Goal: Task Accomplishment & Management: Manage account settings

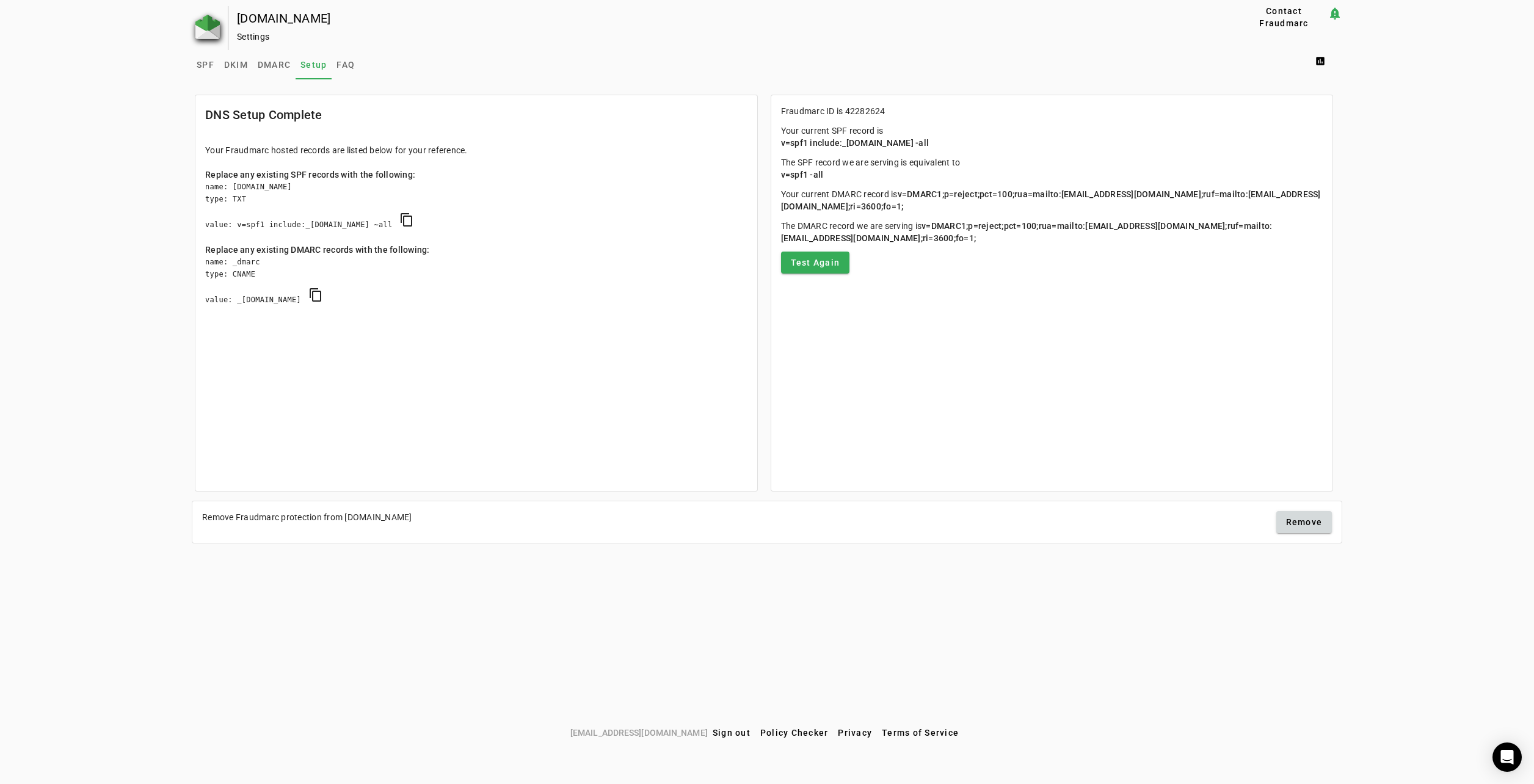
click at [218, 17] on img at bounding box center [207, 27] width 25 height 25
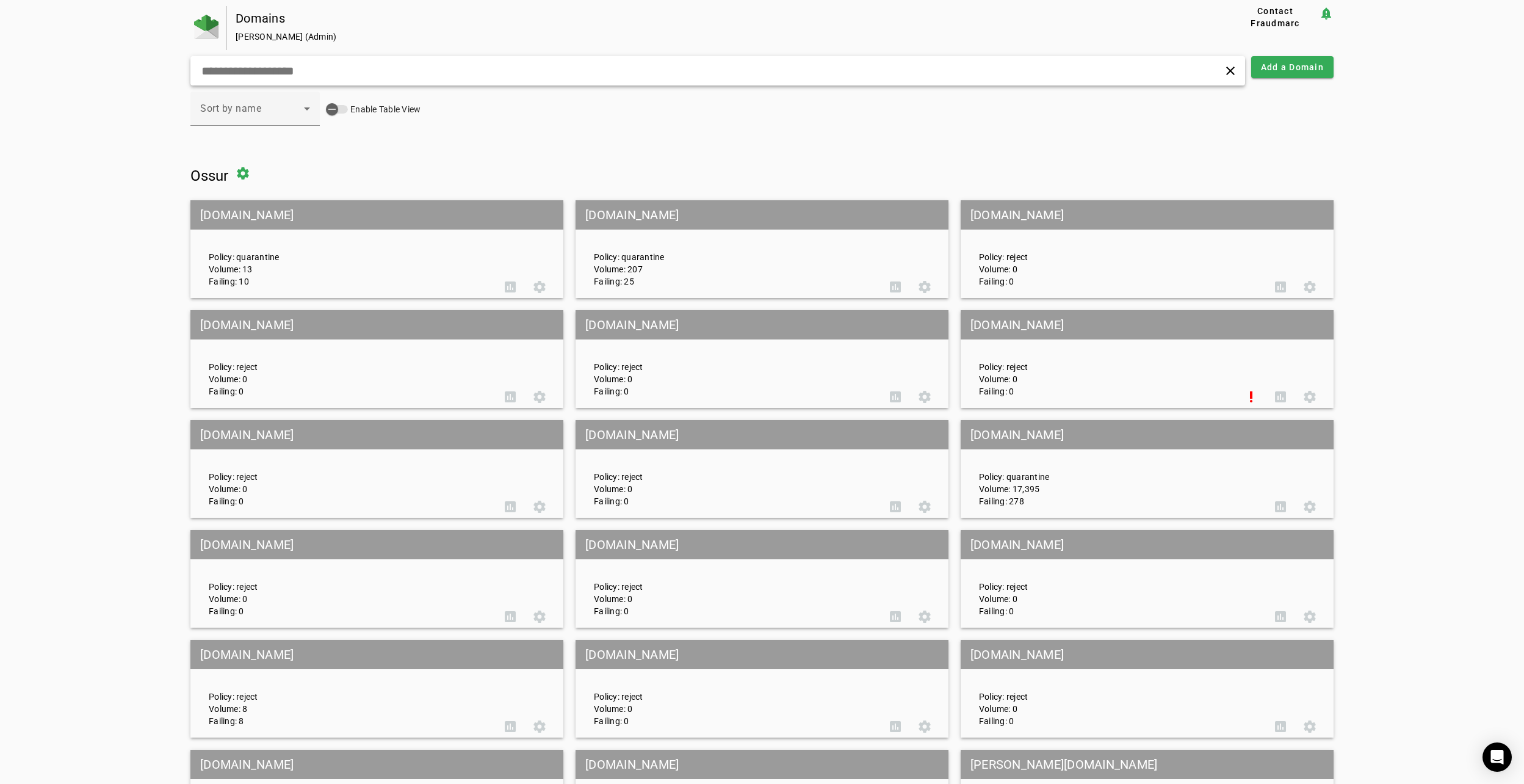
click at [316, 69] on input "text" at bounding box center [490, 70] width 580 height 15
paste input "********"
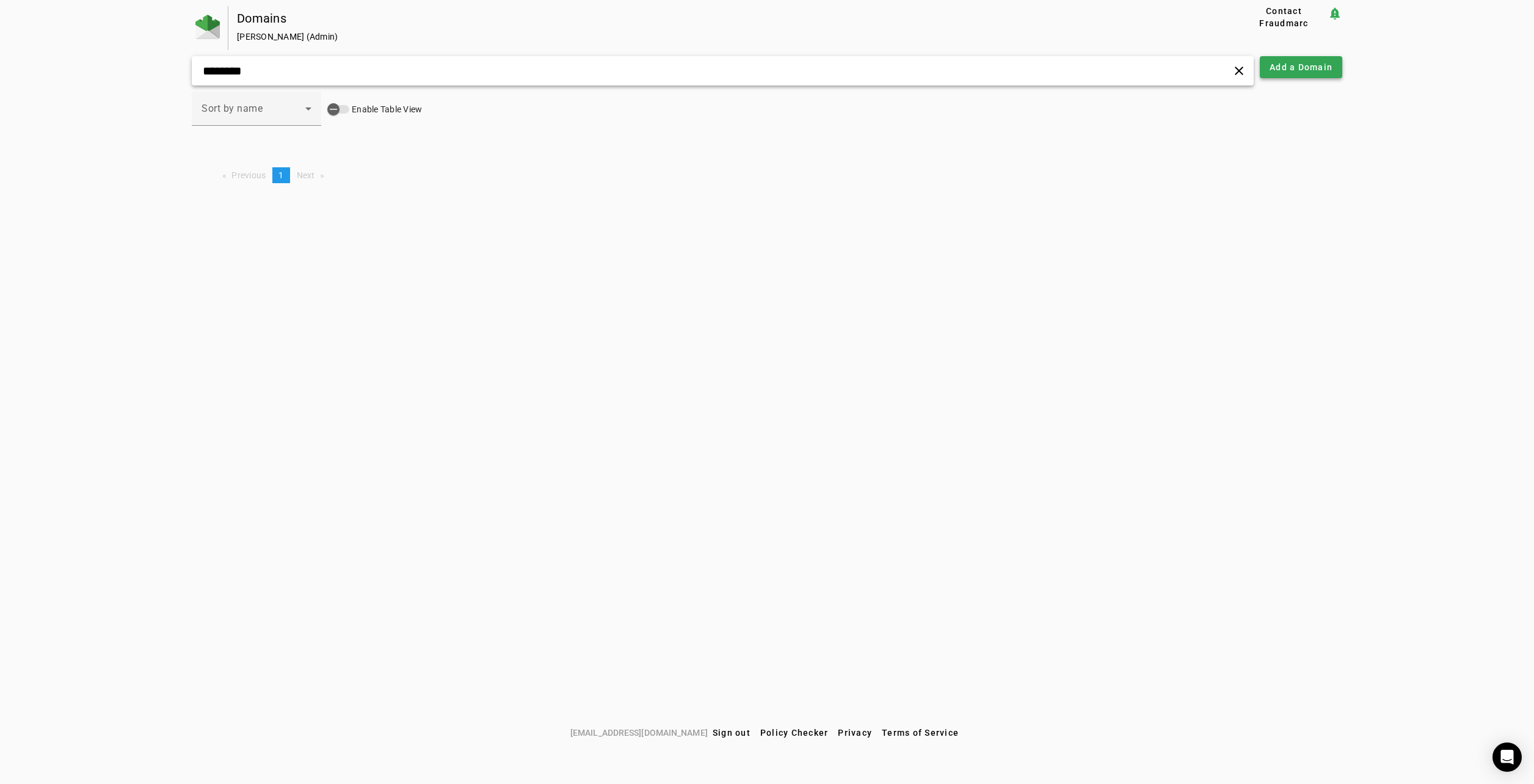
type input "********"
click at [1280, 63] on span "Add a Domain" at bounding box center [1301, 67] width 63 height 12
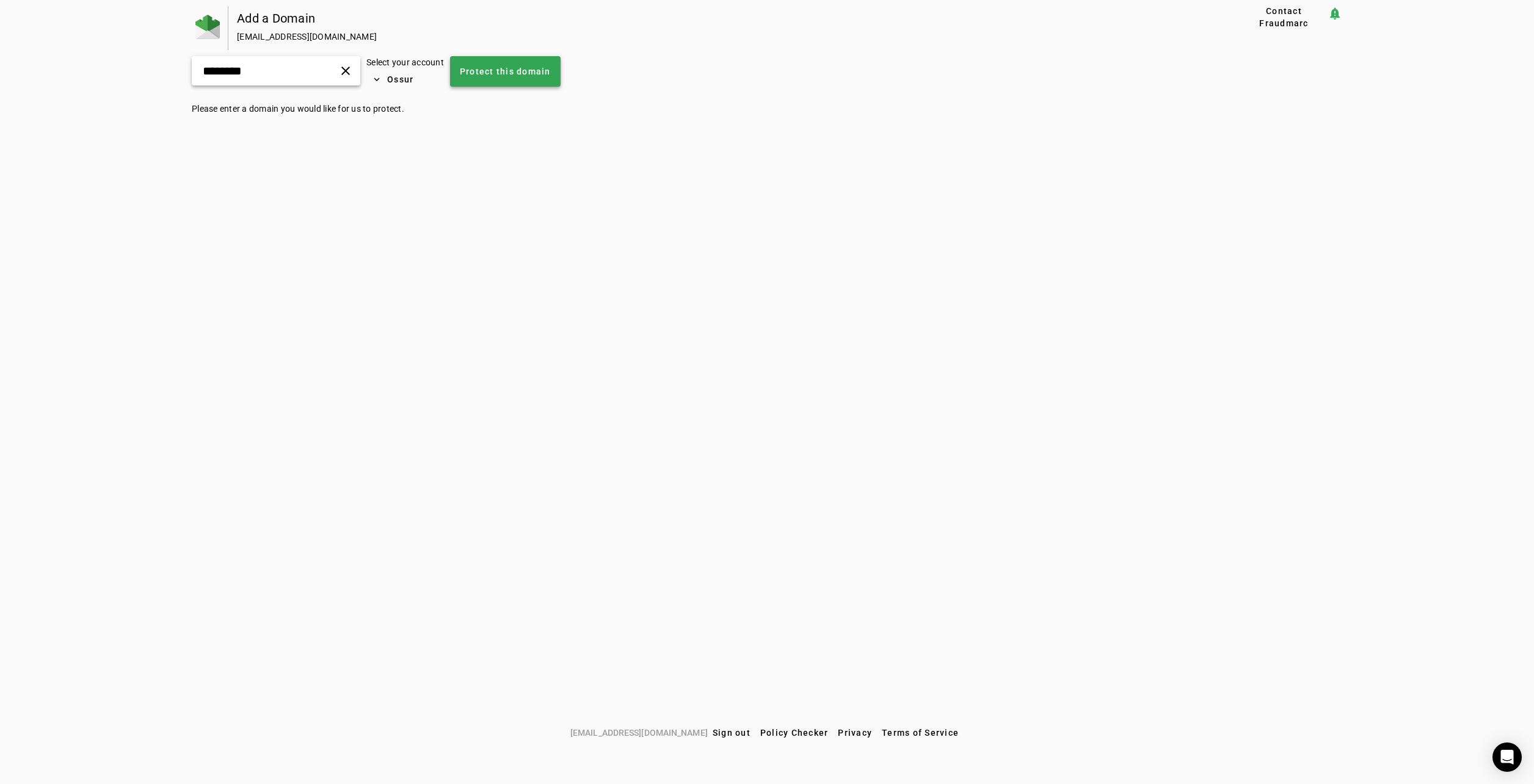
click at [526, 74] on span "Protect this domain" at bounding box center [505, 71] width 91 height 12
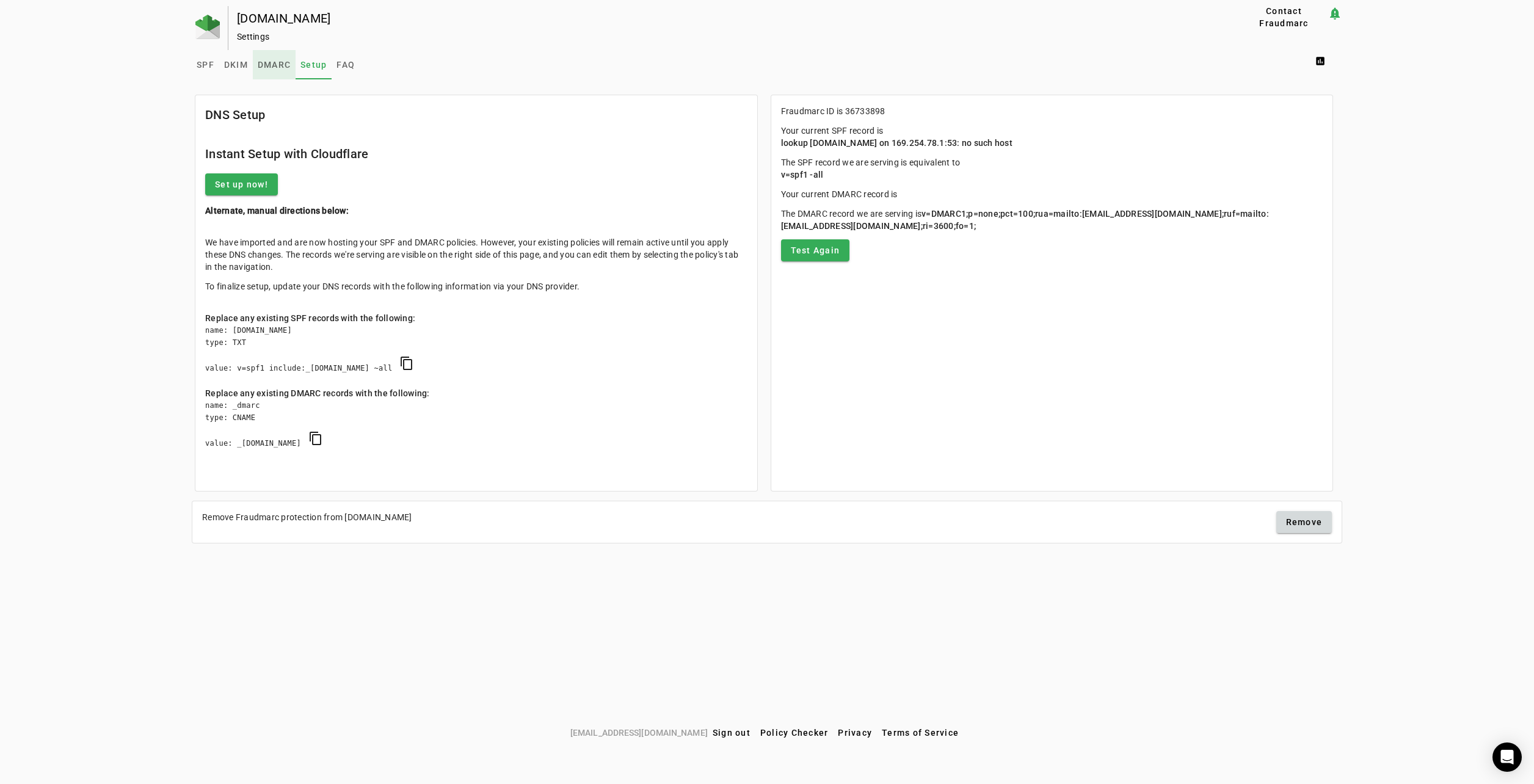
drag, startPoint x: 273, startPoint y: 66, endPoint x: 273, endPoint y: 79, distance: 13.0
click at [273, 65] on span "DMARC" at bounding box center [273, 64] width 33 height 9
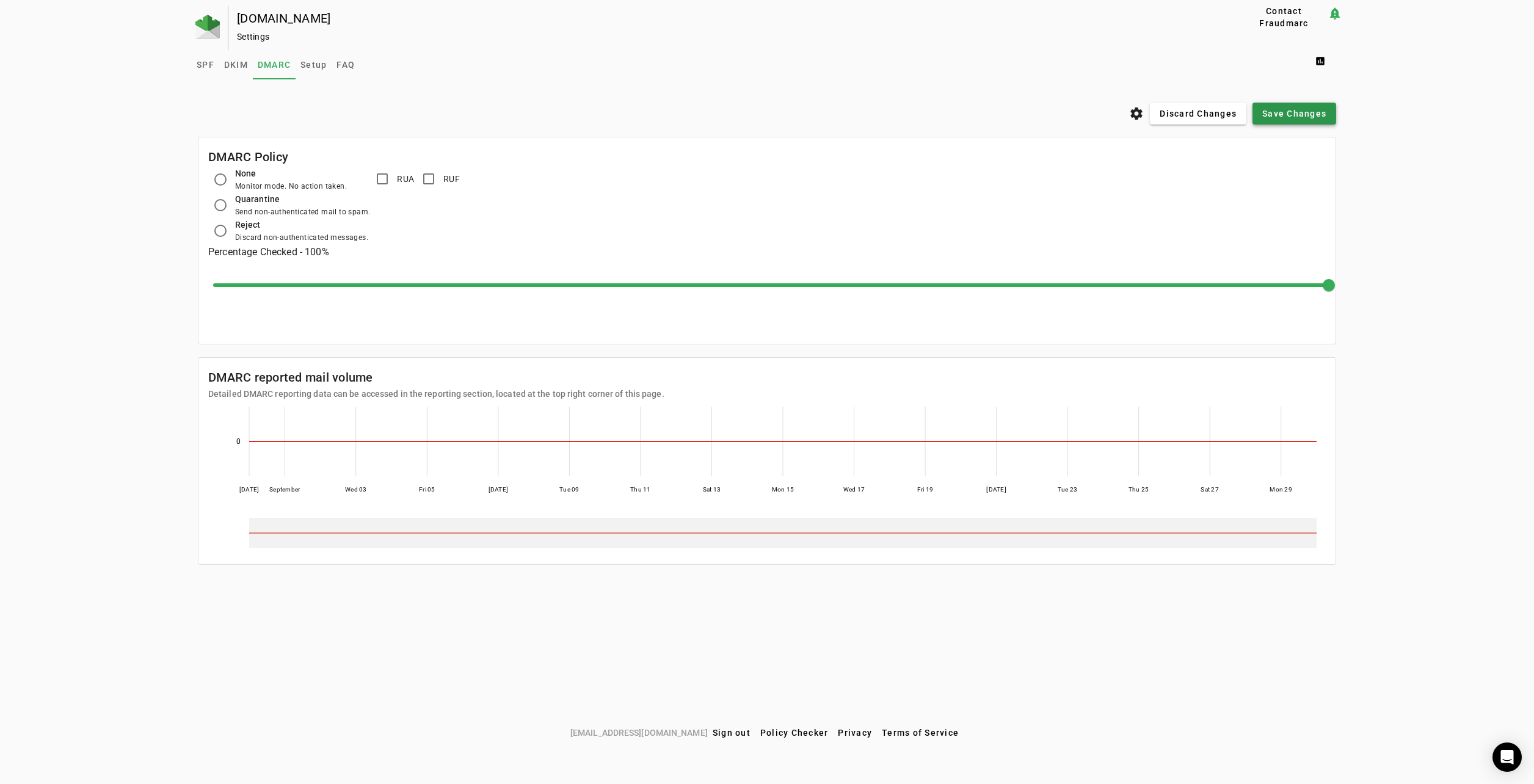
click at [1264, 115] on span "Save Changes" at bounding box center [1293, 114] width 64 height 12
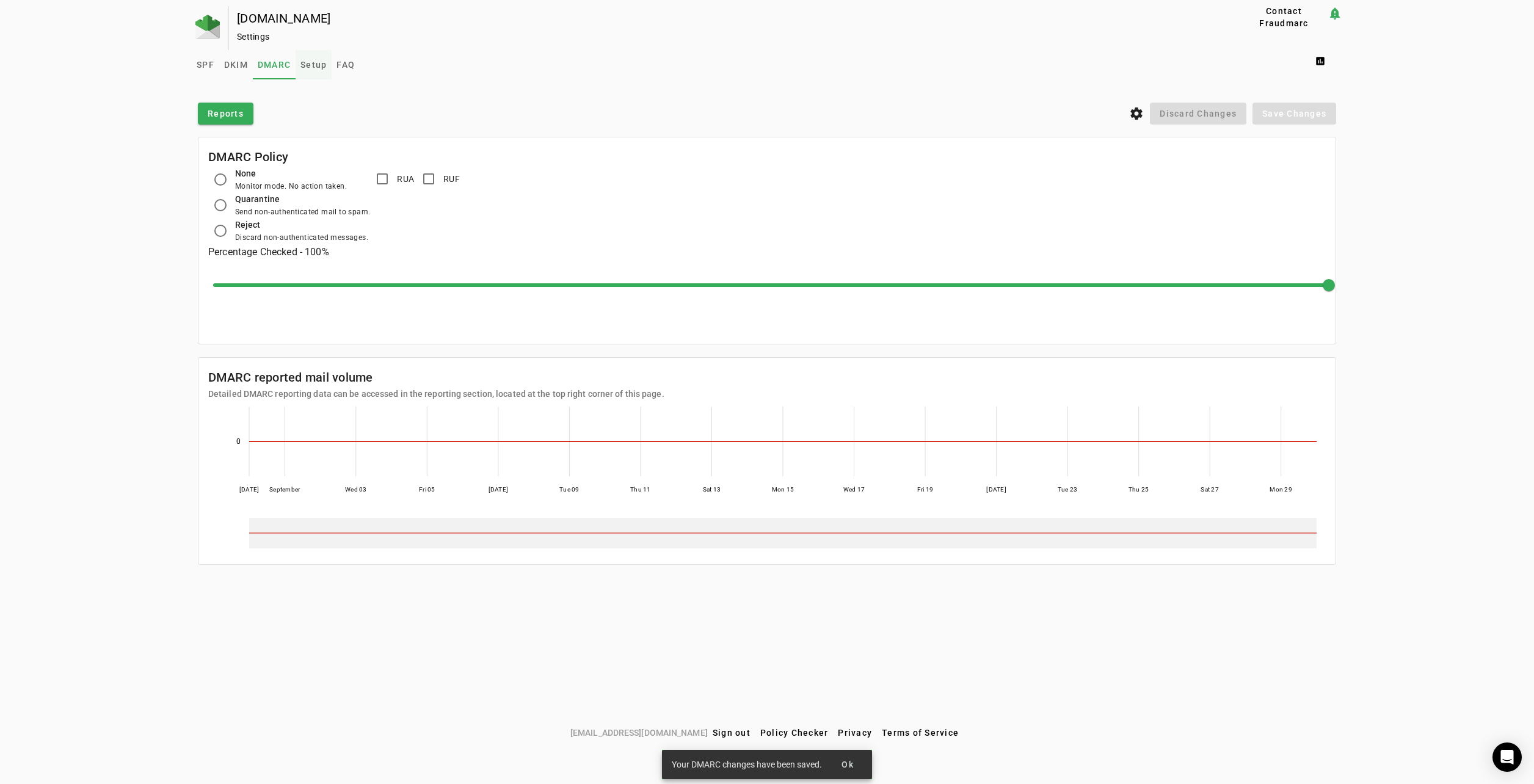
click at [312, 60] on span "Setup" at bounding box center [313, 64] width 27 height 9
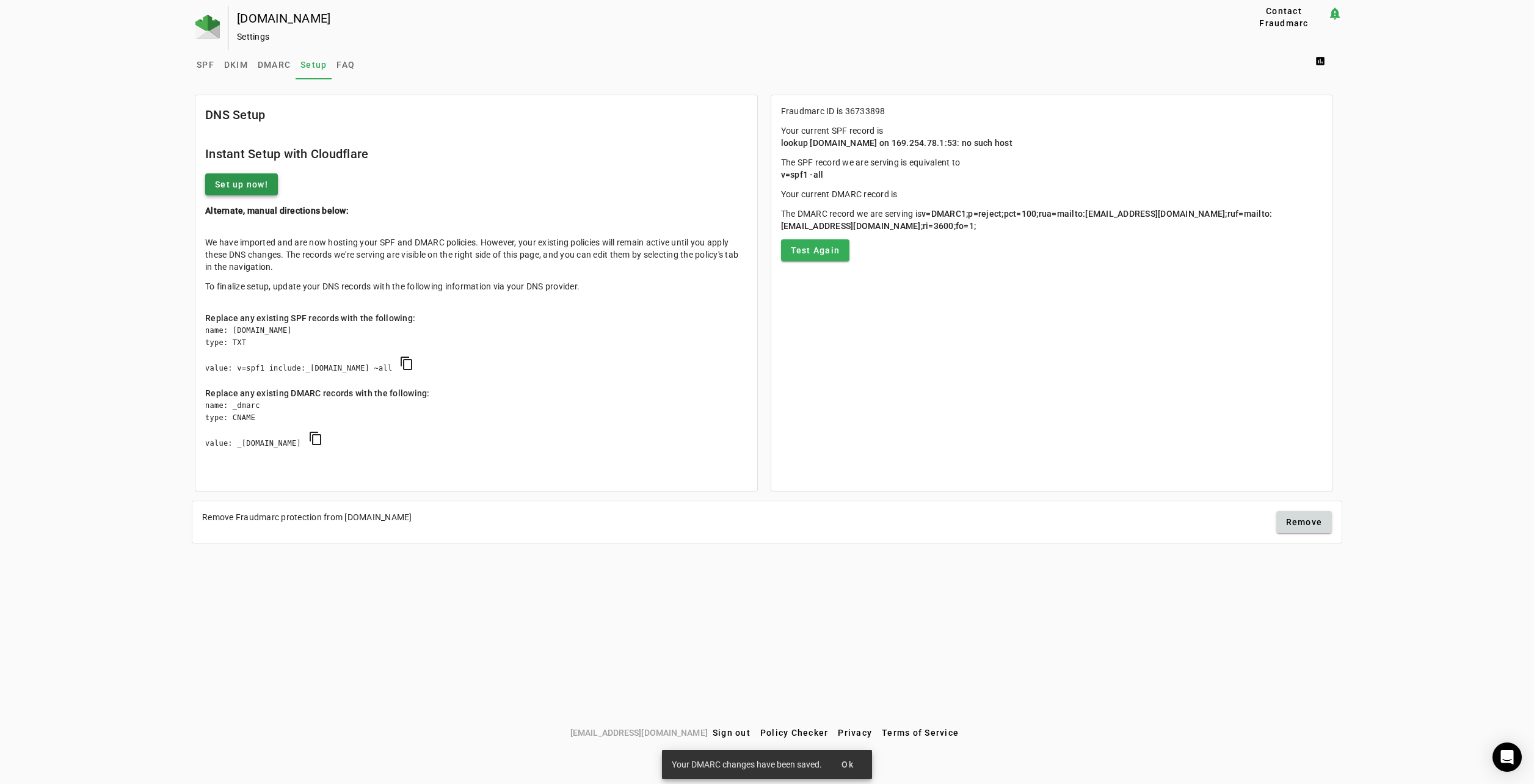
click at [225, 181] on span "Set up now!" at bounding box center [242, 184] width 53 height 12
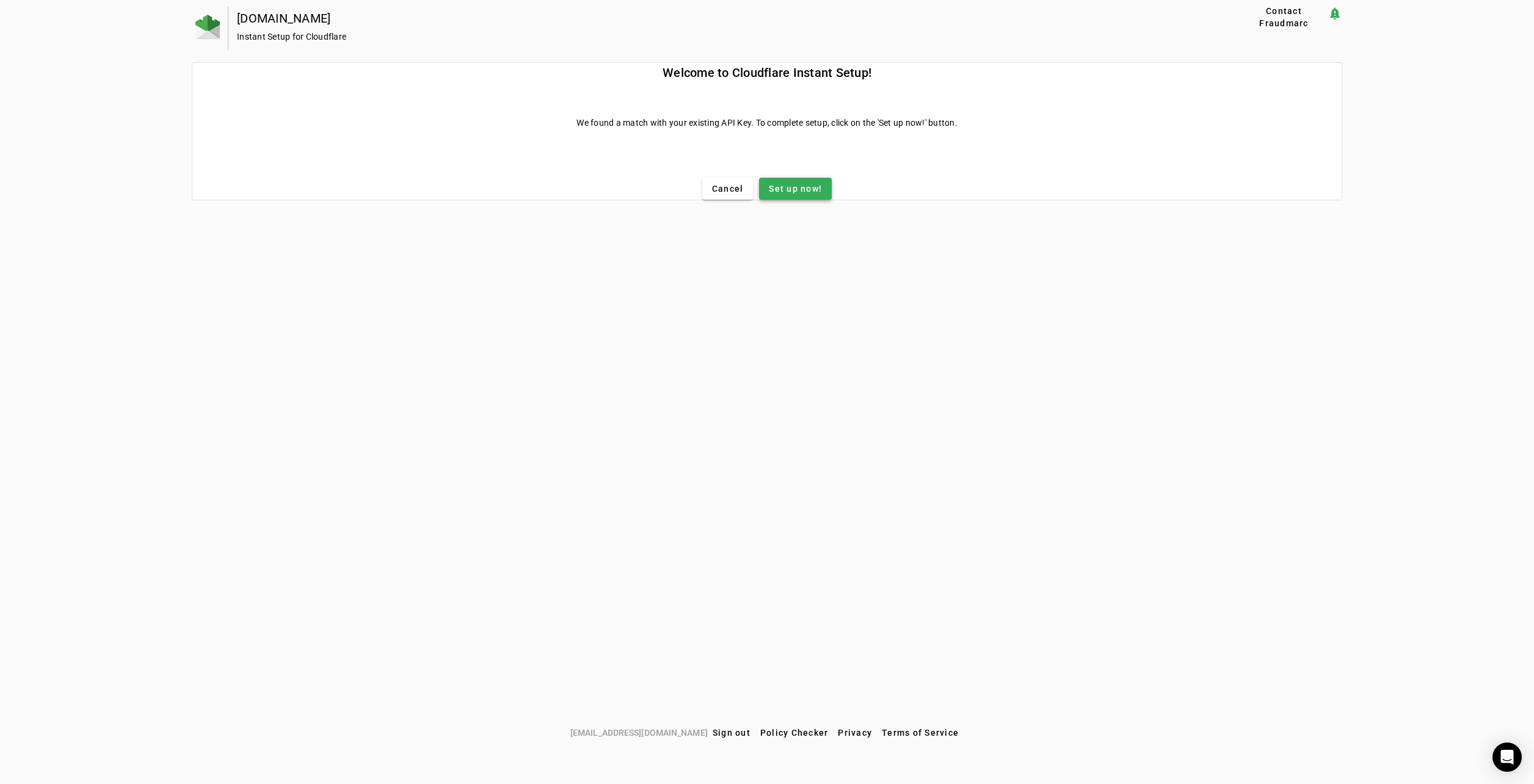
click at [797, 187] on span "Set up now!" at bounding box center [795, 188] width 53 height 12
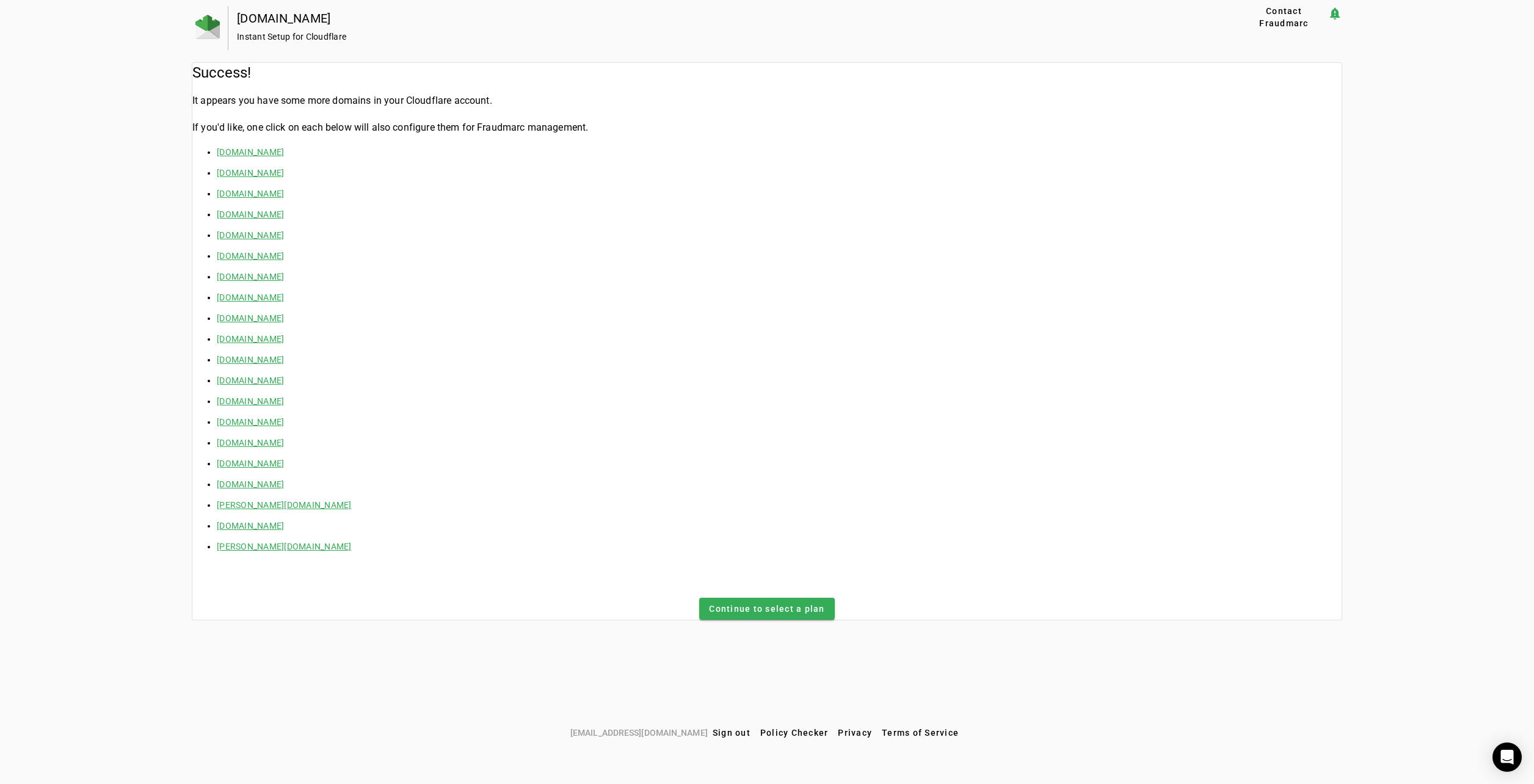
drag, startPoint x: 211, startPoint y: 29, endPoint x: 304, endPoint y: 0, distance: 97.4
click at [210, 29] on img at bounding box center [207, 27] width 25 height 25
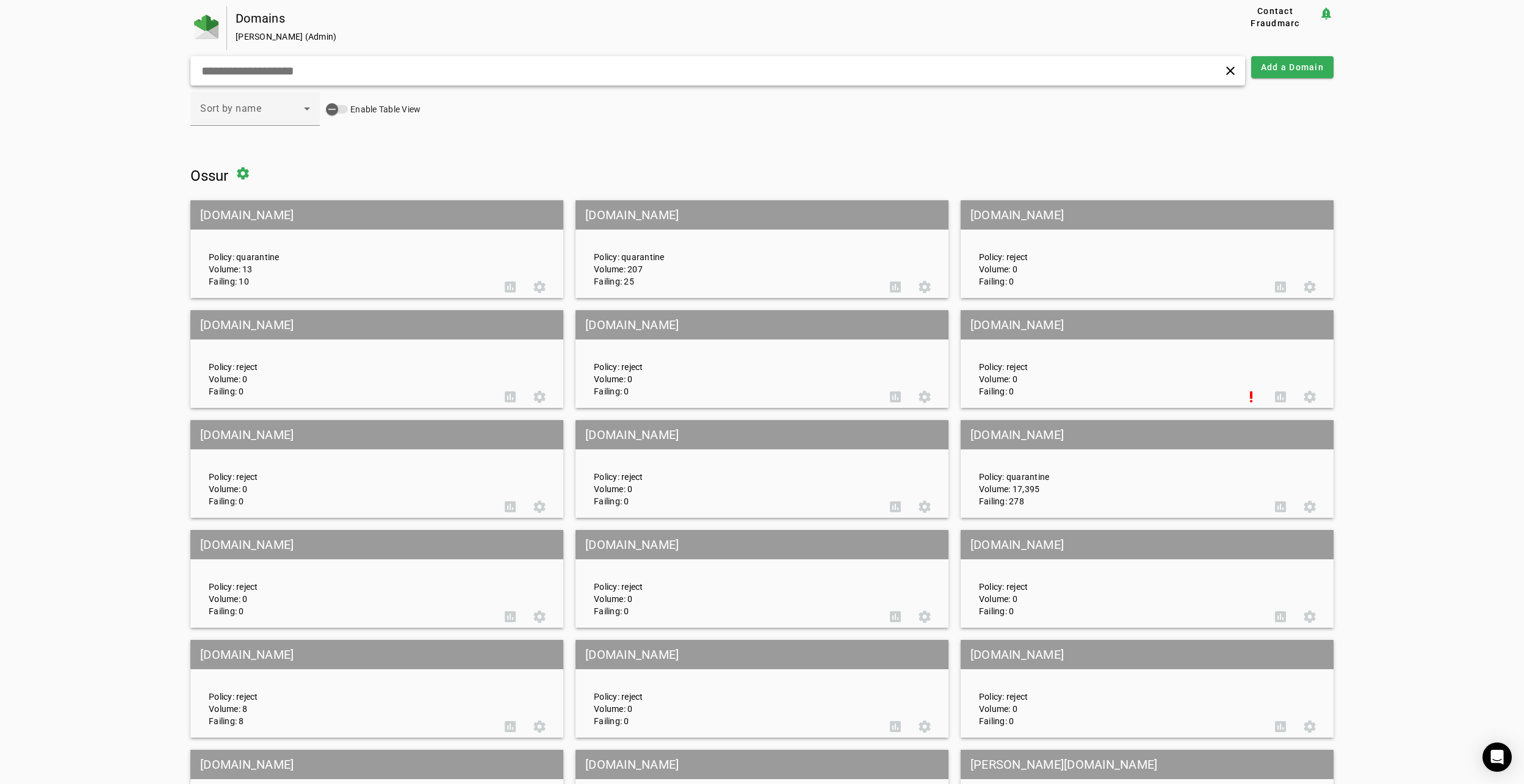
click at [247, 65] on input "text" at bounding box center [490, 70] width 580 height 15
paste input "********"
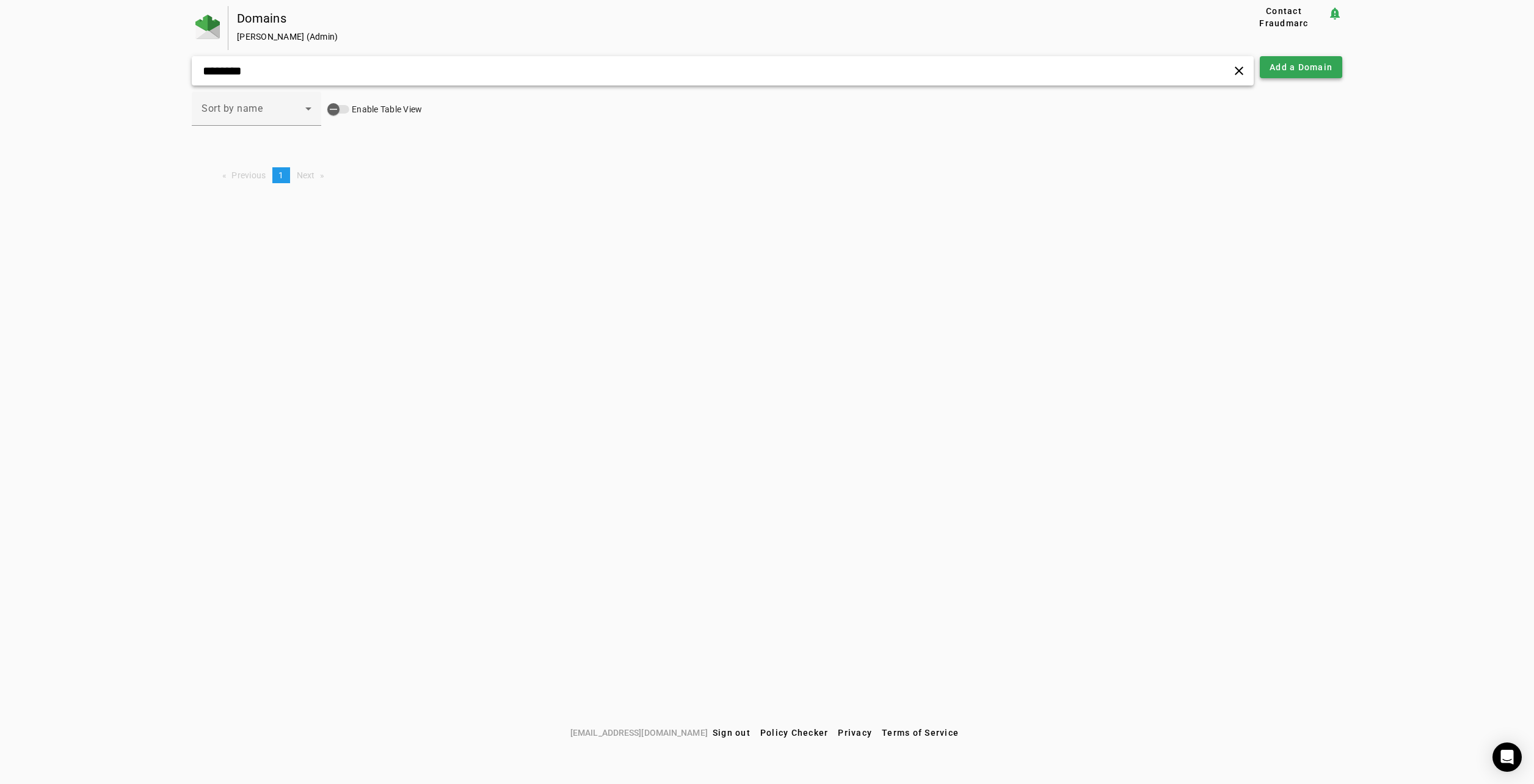
type input "********"
click at [1316, 64] on span "Add a Domain" at bounding box center [1301, 67] width 63 height 12
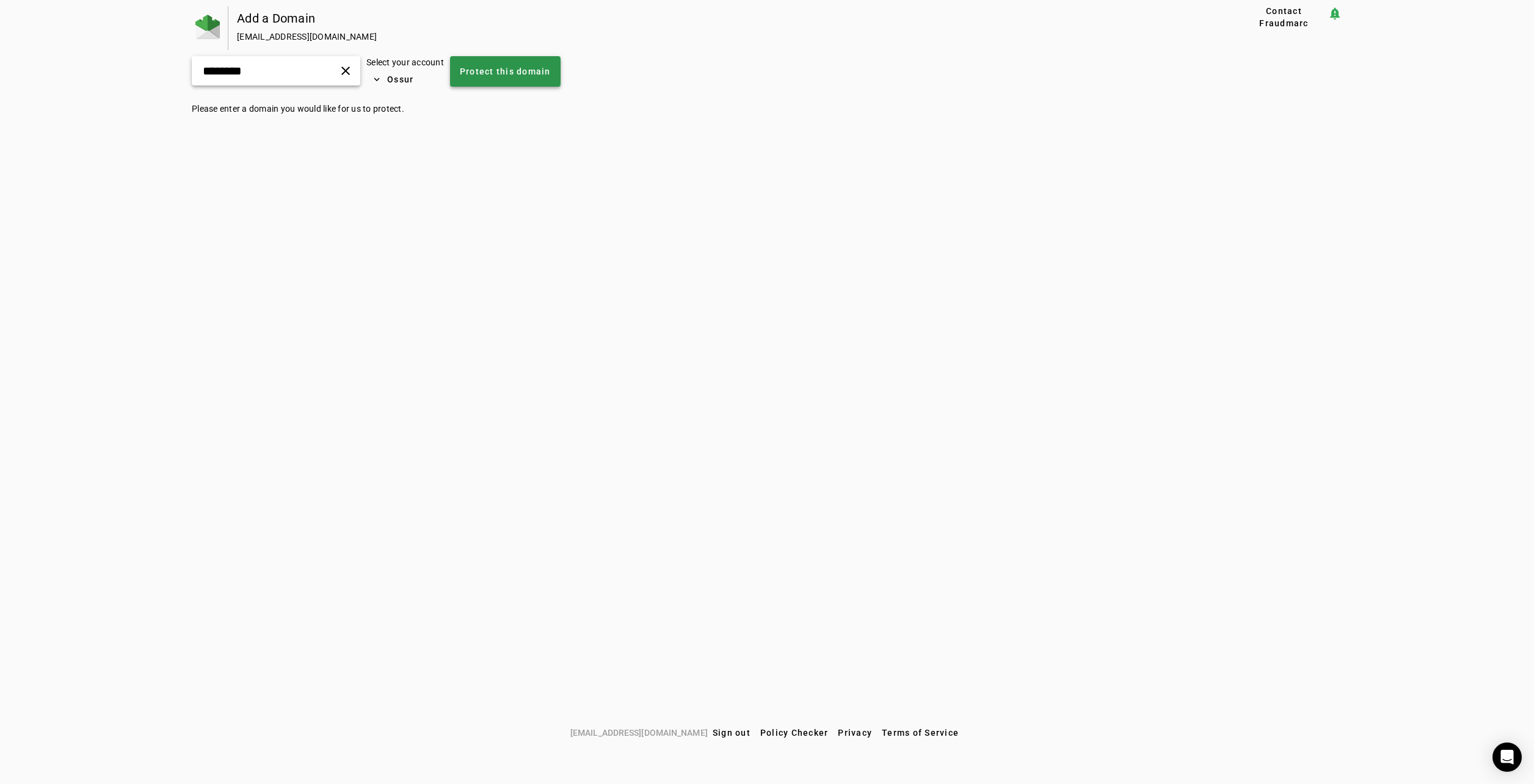
click at [522, 71] on span "Protect this domain" at bounding box center [505, 71] width 91 height 12
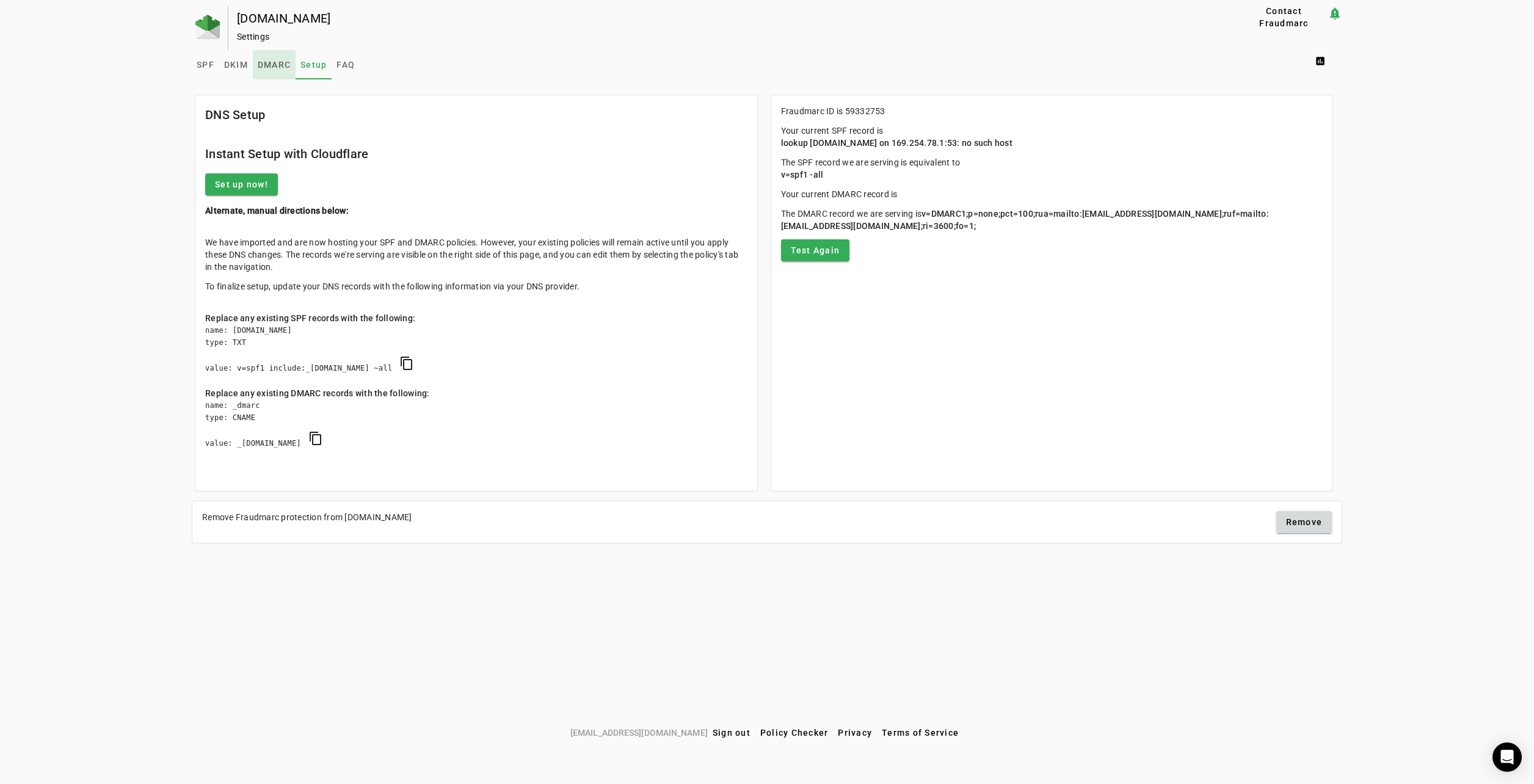
click at [258, 65] on span "DMARC" at bounding box center [273, 64] width 33 height 9
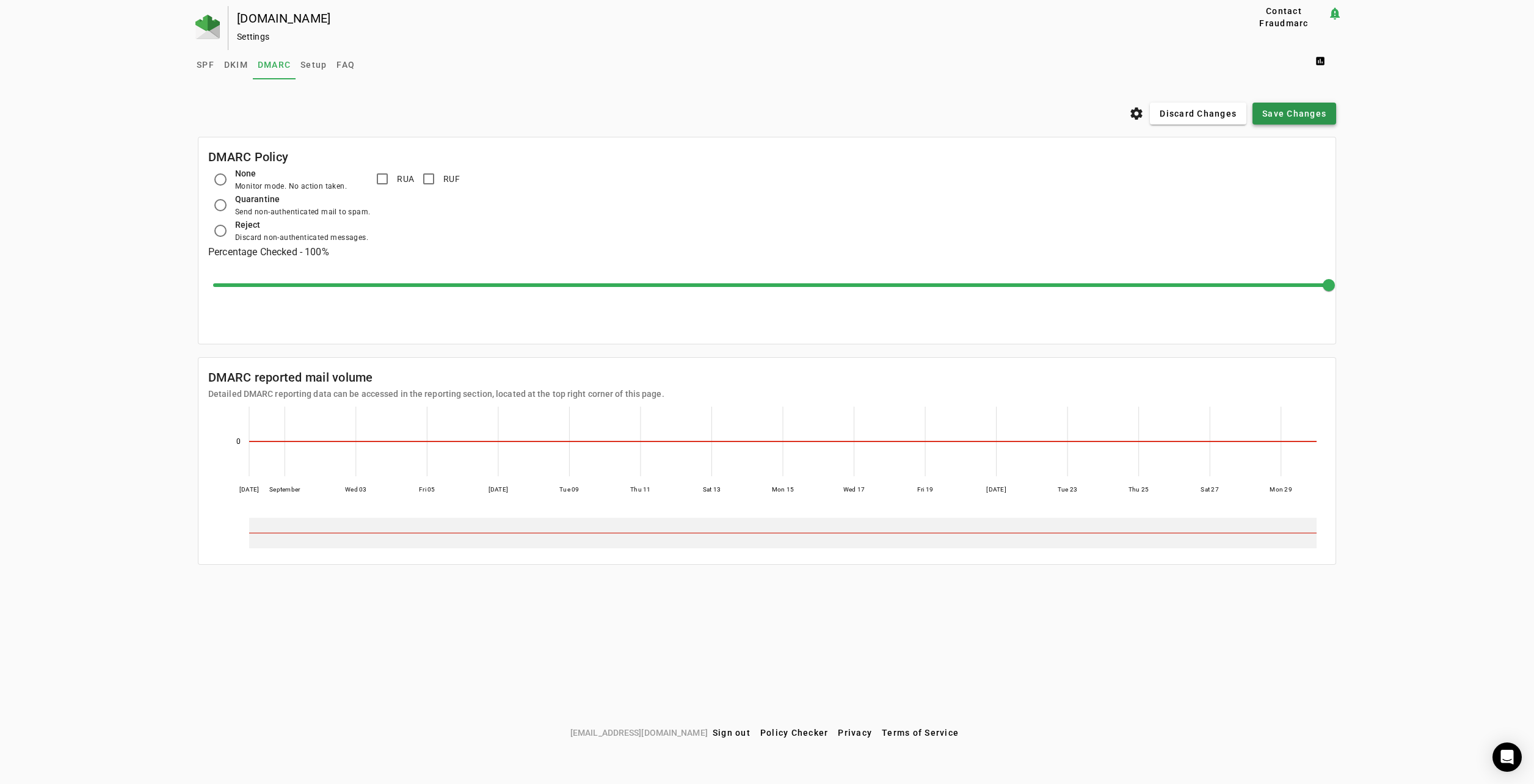
click at [1290, 112] on span "Save Changes" at bounding box center [1293, 114] width 64 height 12
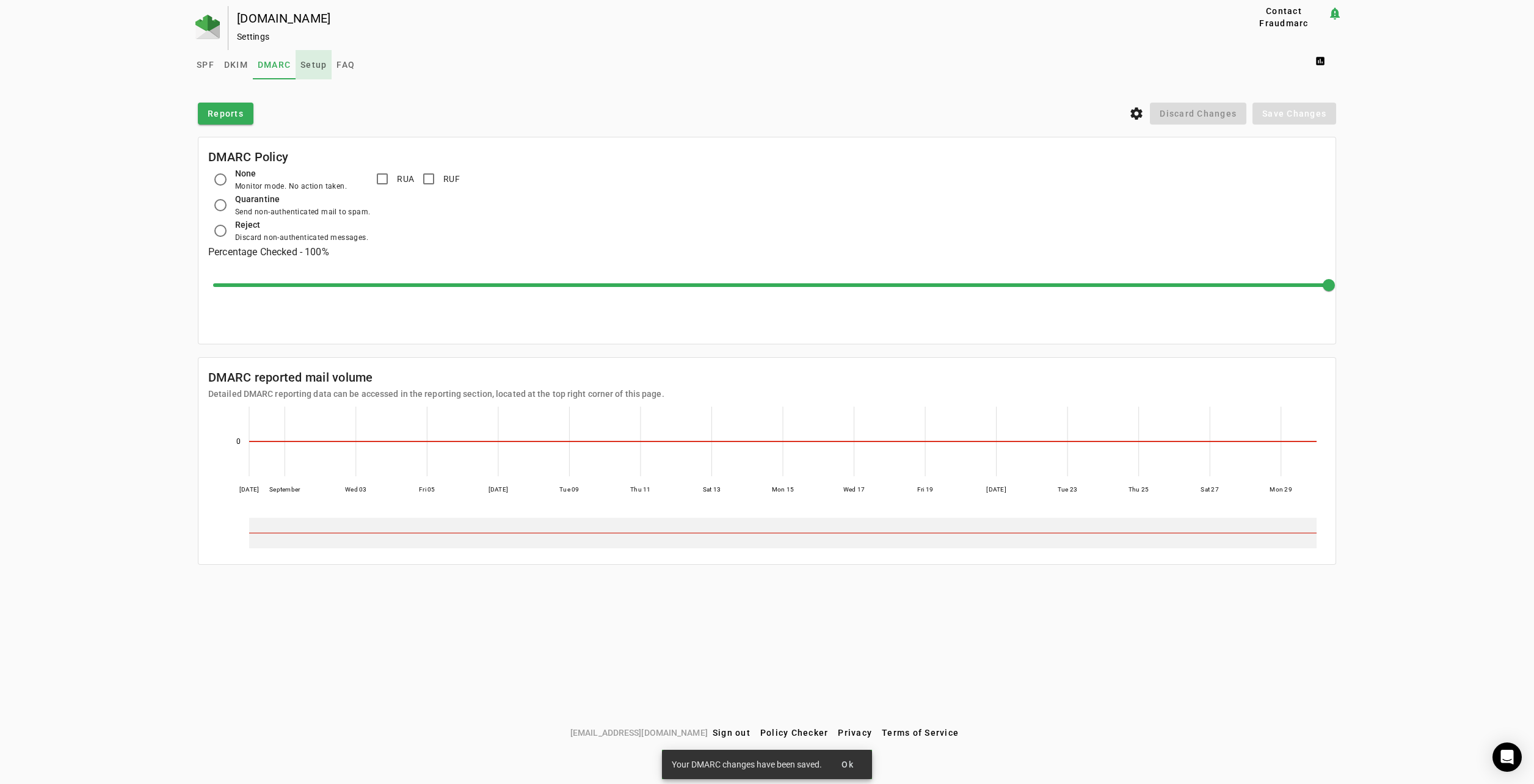
click at [311, 69] on span "Setup" at bounding box center [313, 64] width 27 height 9
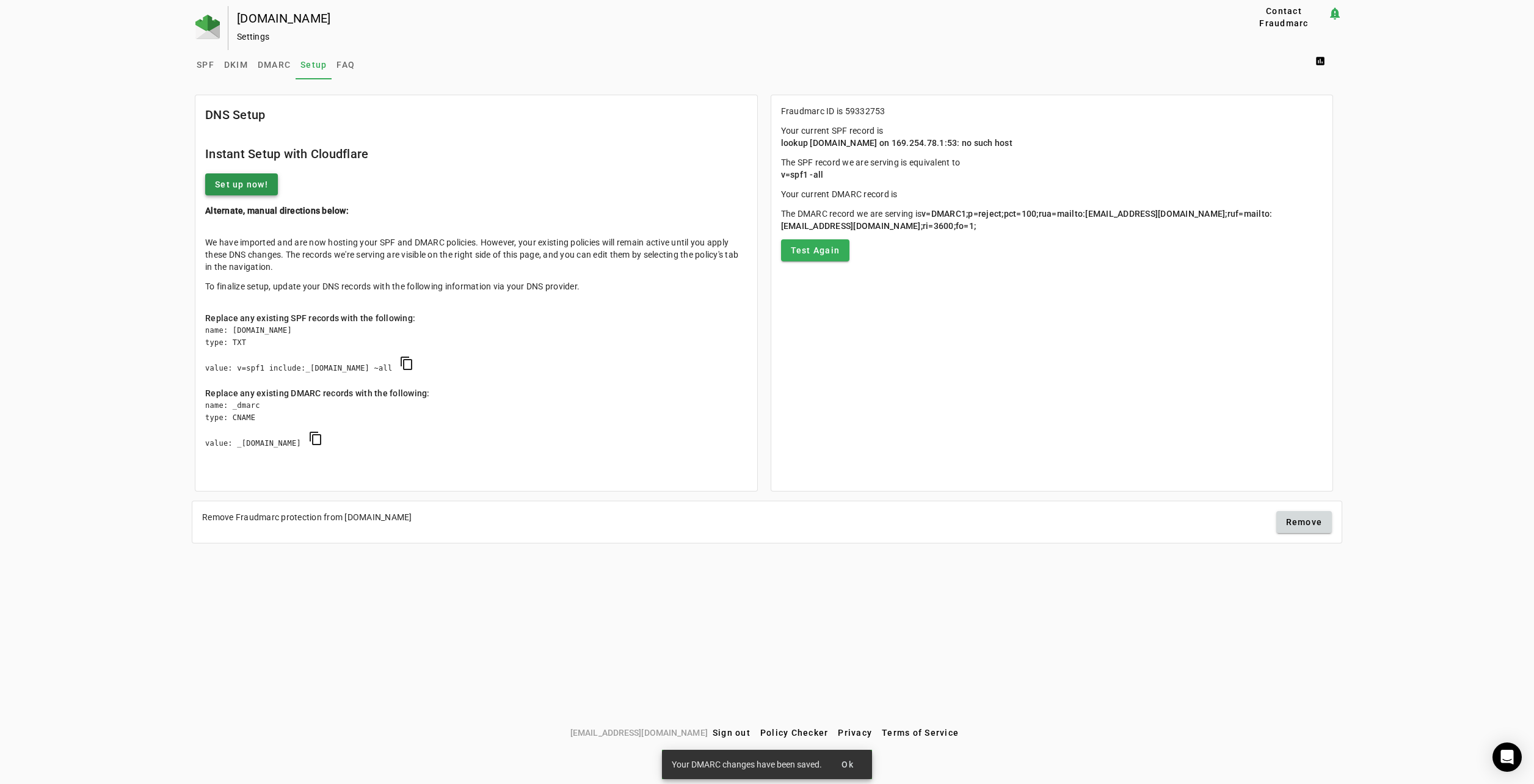
click at [247, 177] on button "Set up now!" at bounding box center [241, 184] width 72 height 22
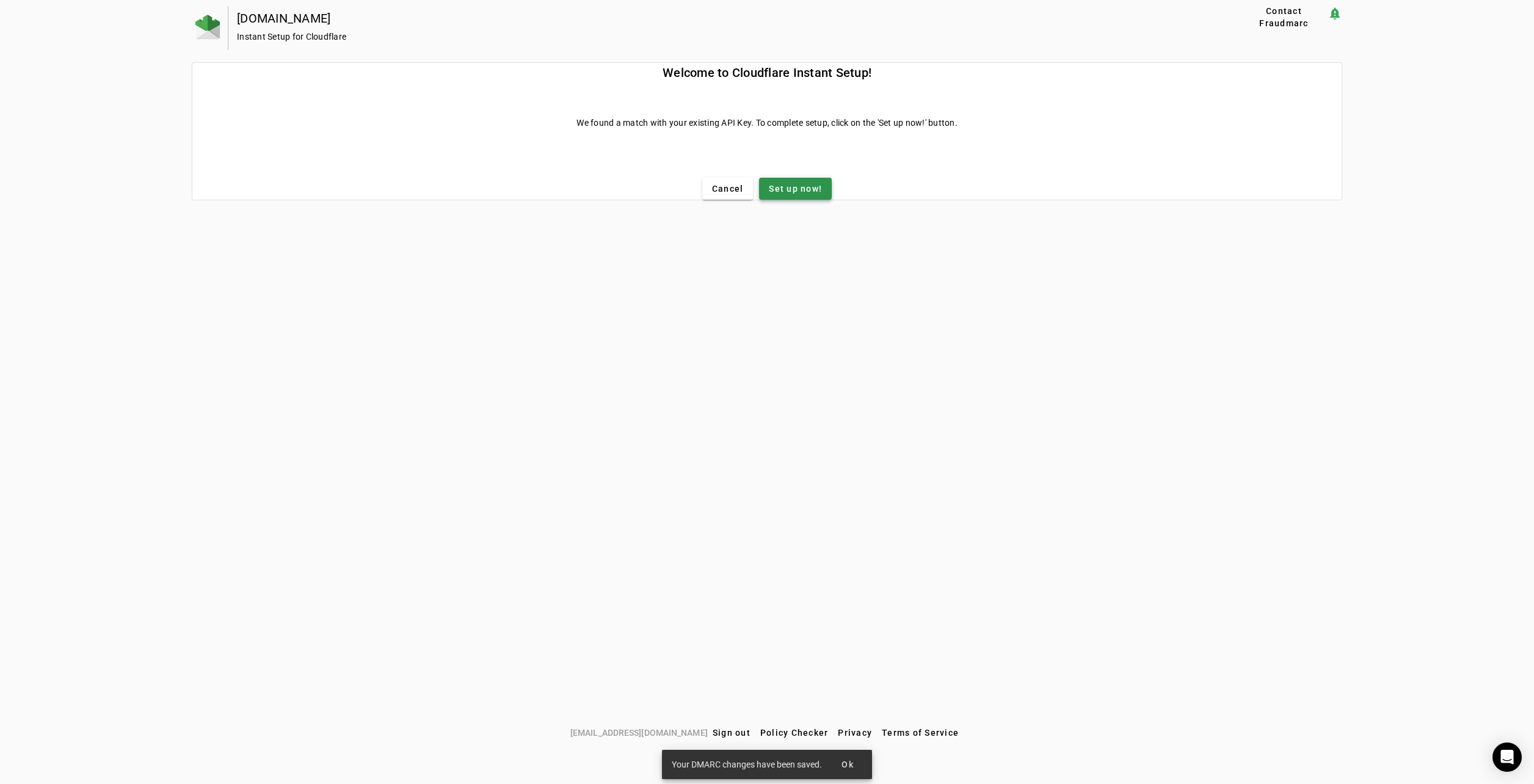
click at [801, 187] on span "Set up now!" at bounding box center [795, 188] width 53 height 12
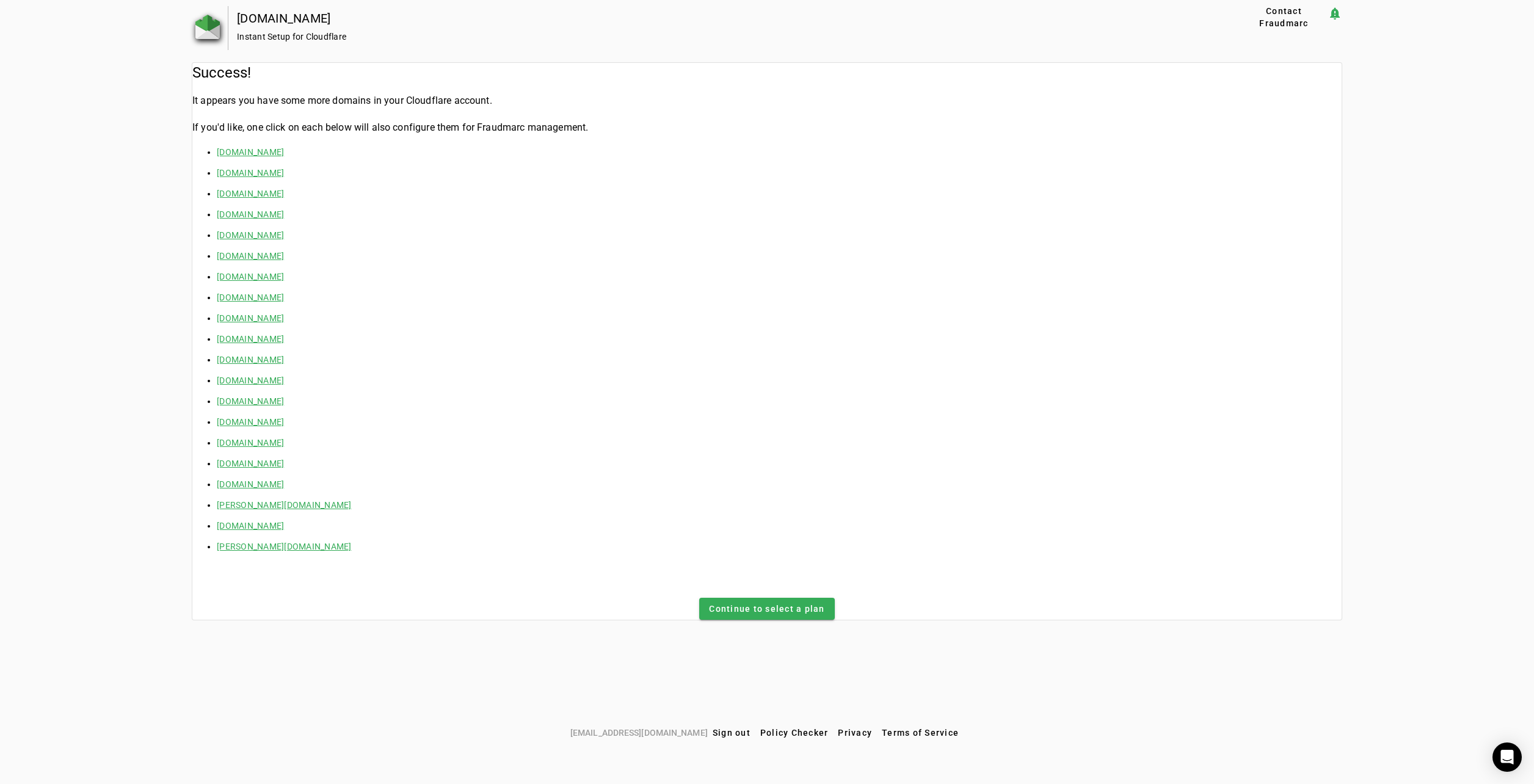
click at [203, 21] on img at bounding box center [207, 27] width 25 height 25
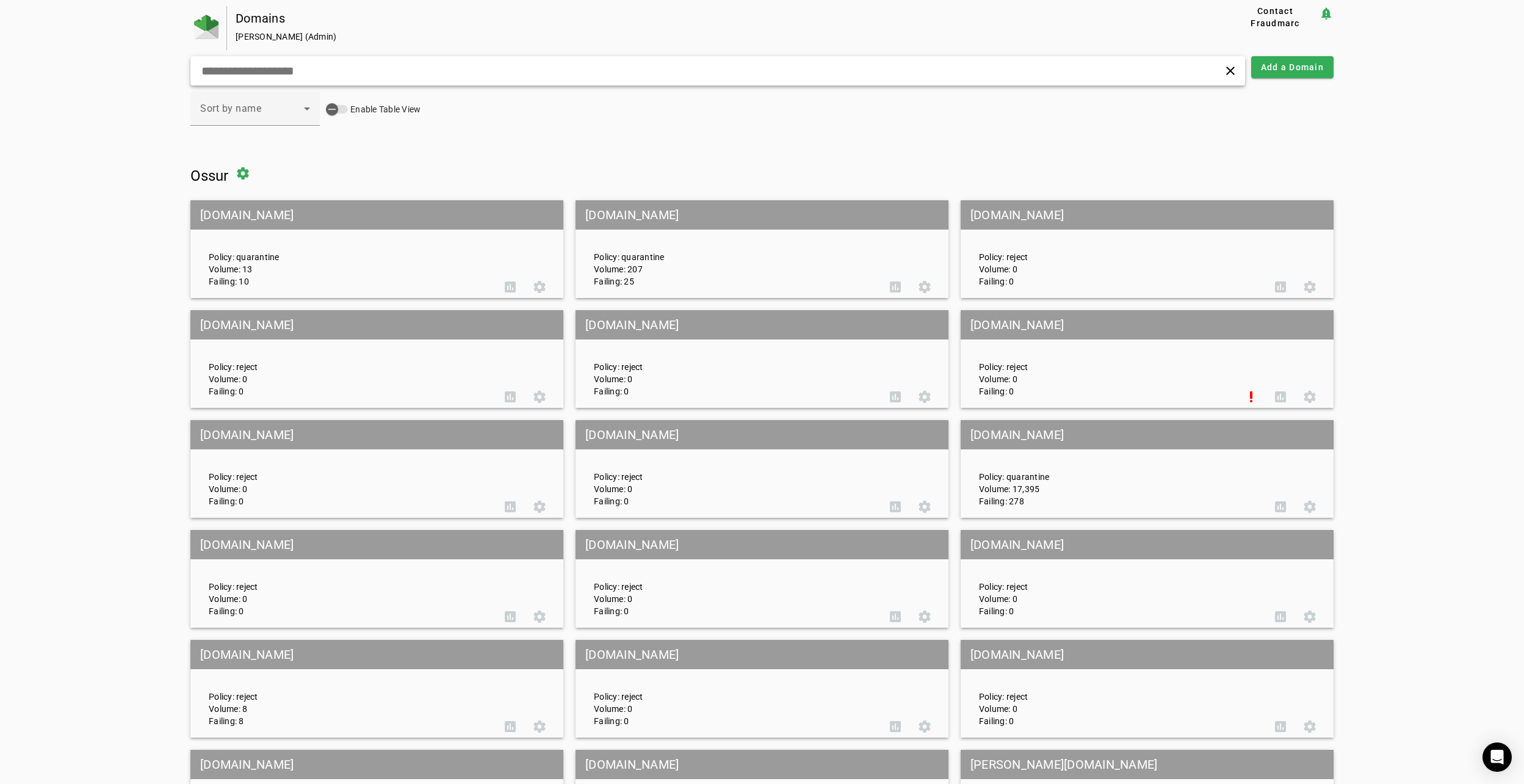
click at [288, 77] on input "text" at bounding box center [490, 70] width 580 height 15
paste input "**********"
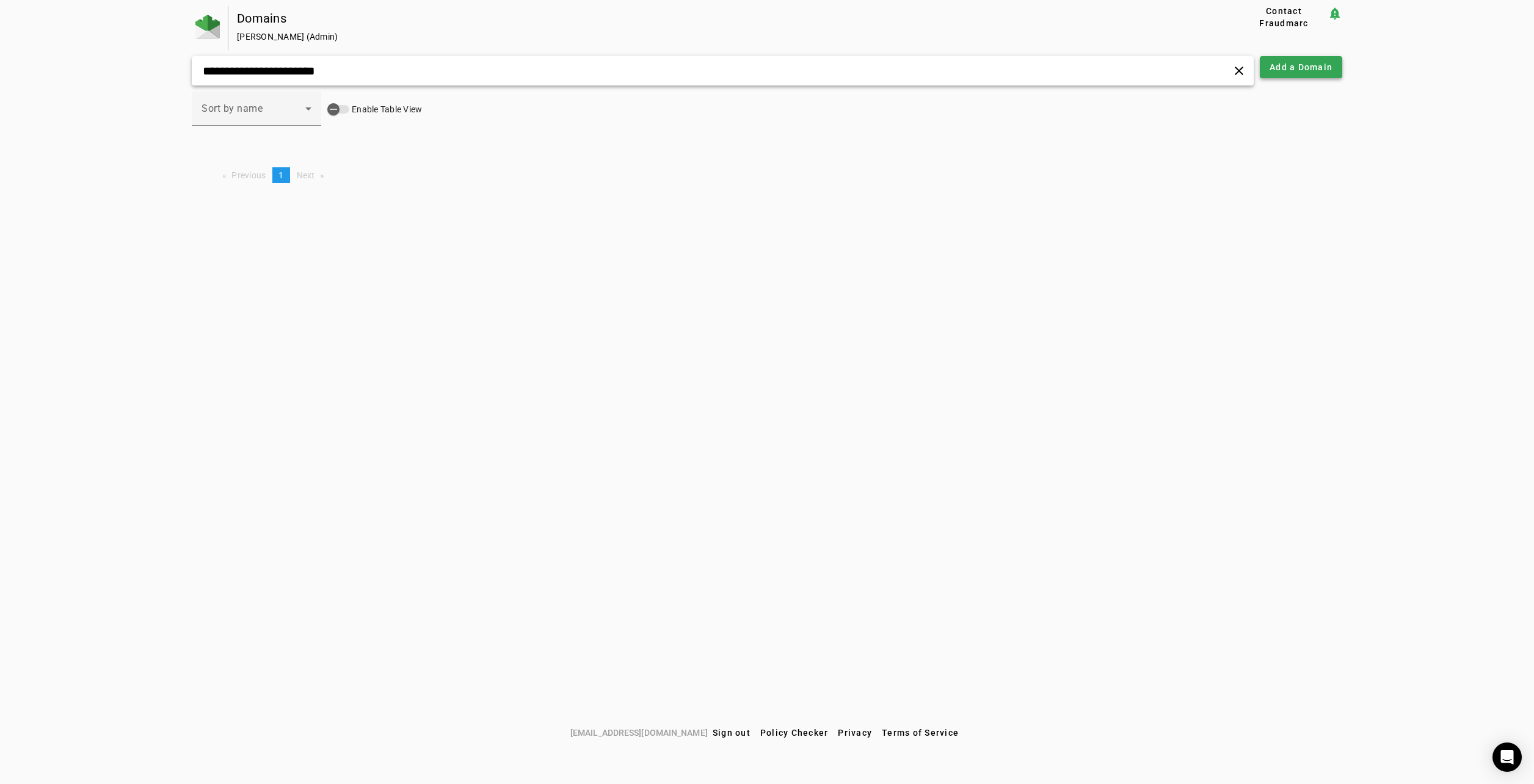
type input "**********"
click at [1306, 70] on span "Add a Domain" at bounding box center [1301, 67] width 63 height 12
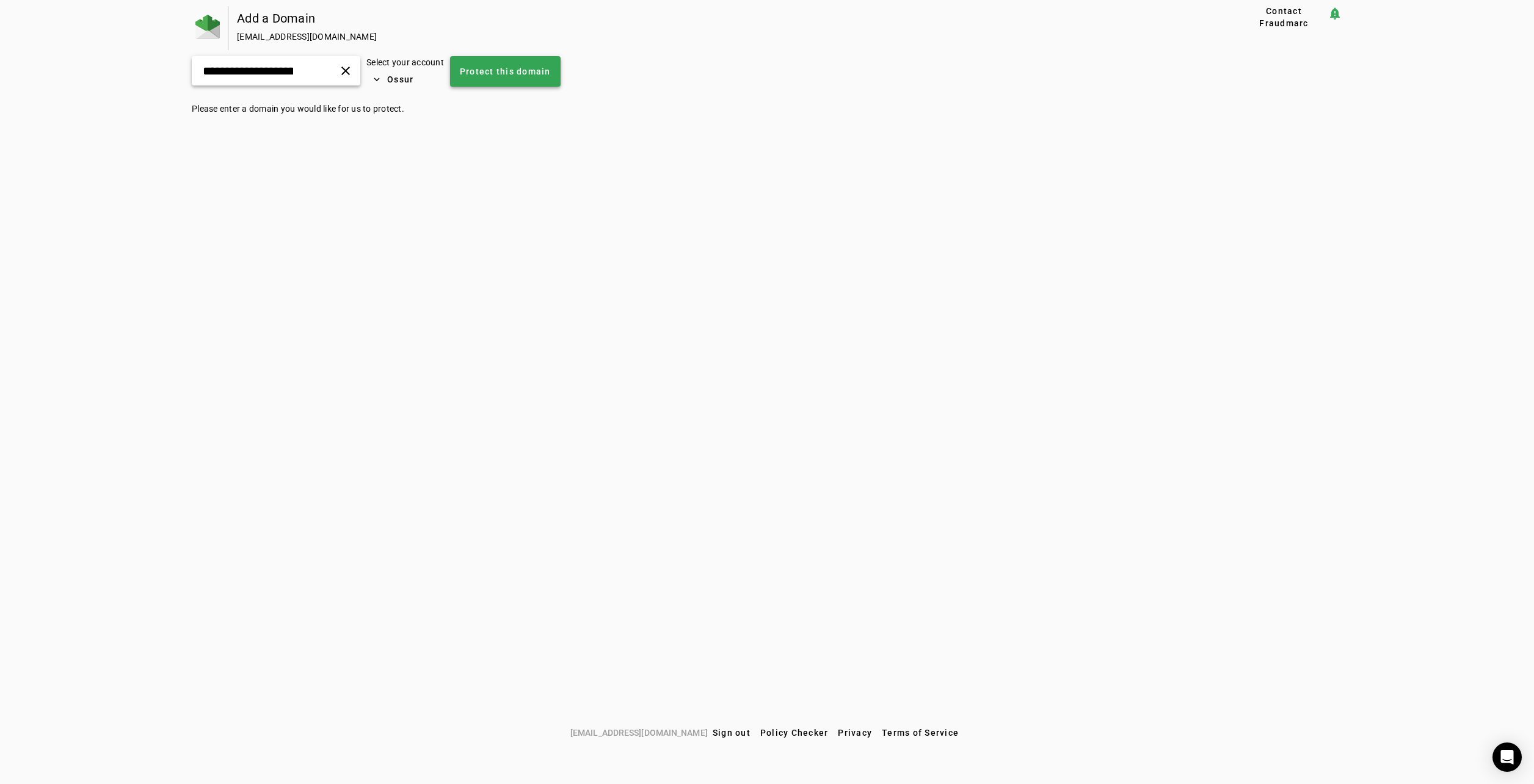
click at [528, 73] on span "Protect this domain" at bounding box center [505, 71] width 91 height 12
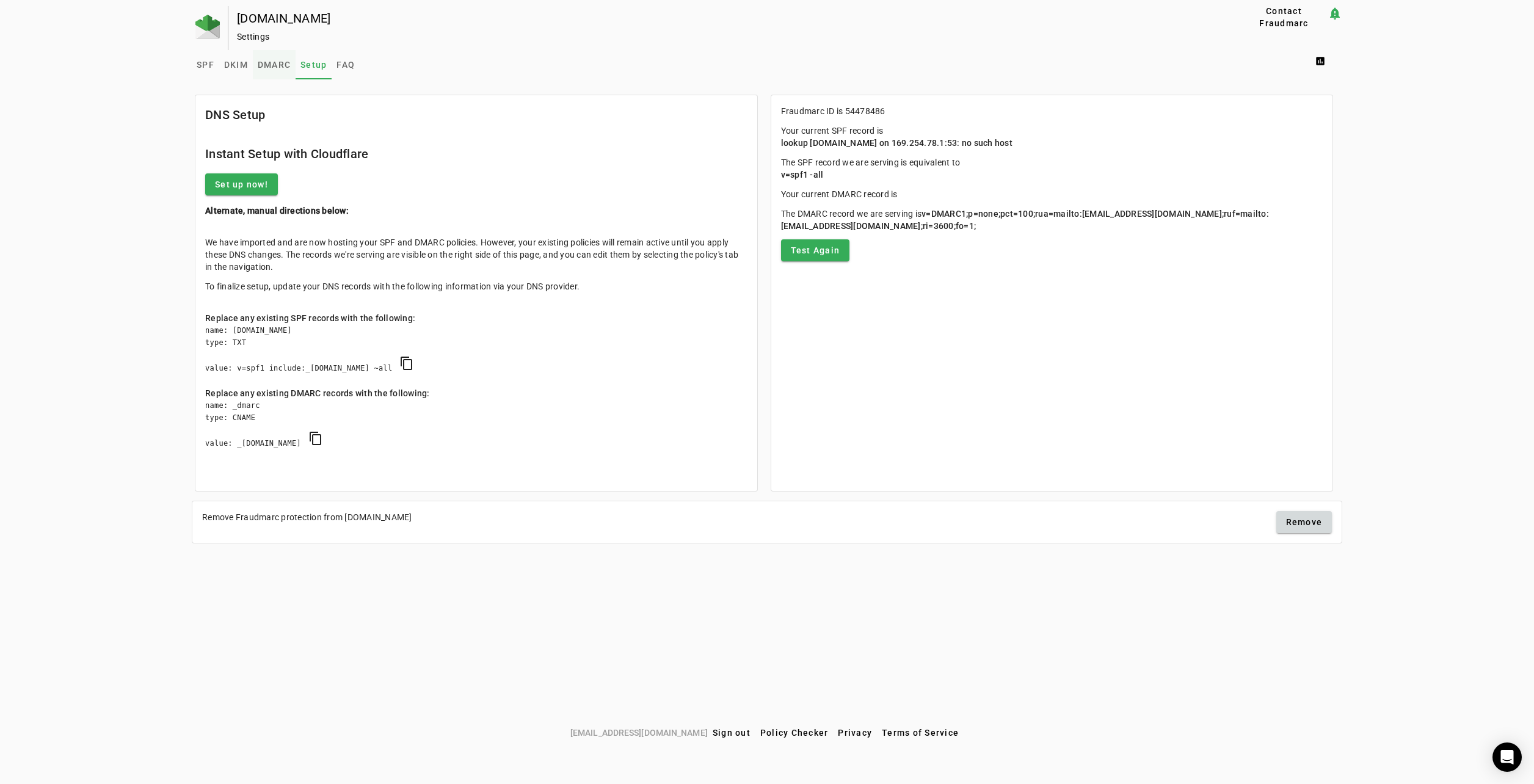
click at [284, 66] on span "DMARC" at bounding box center [273, 64] width 33 height 9
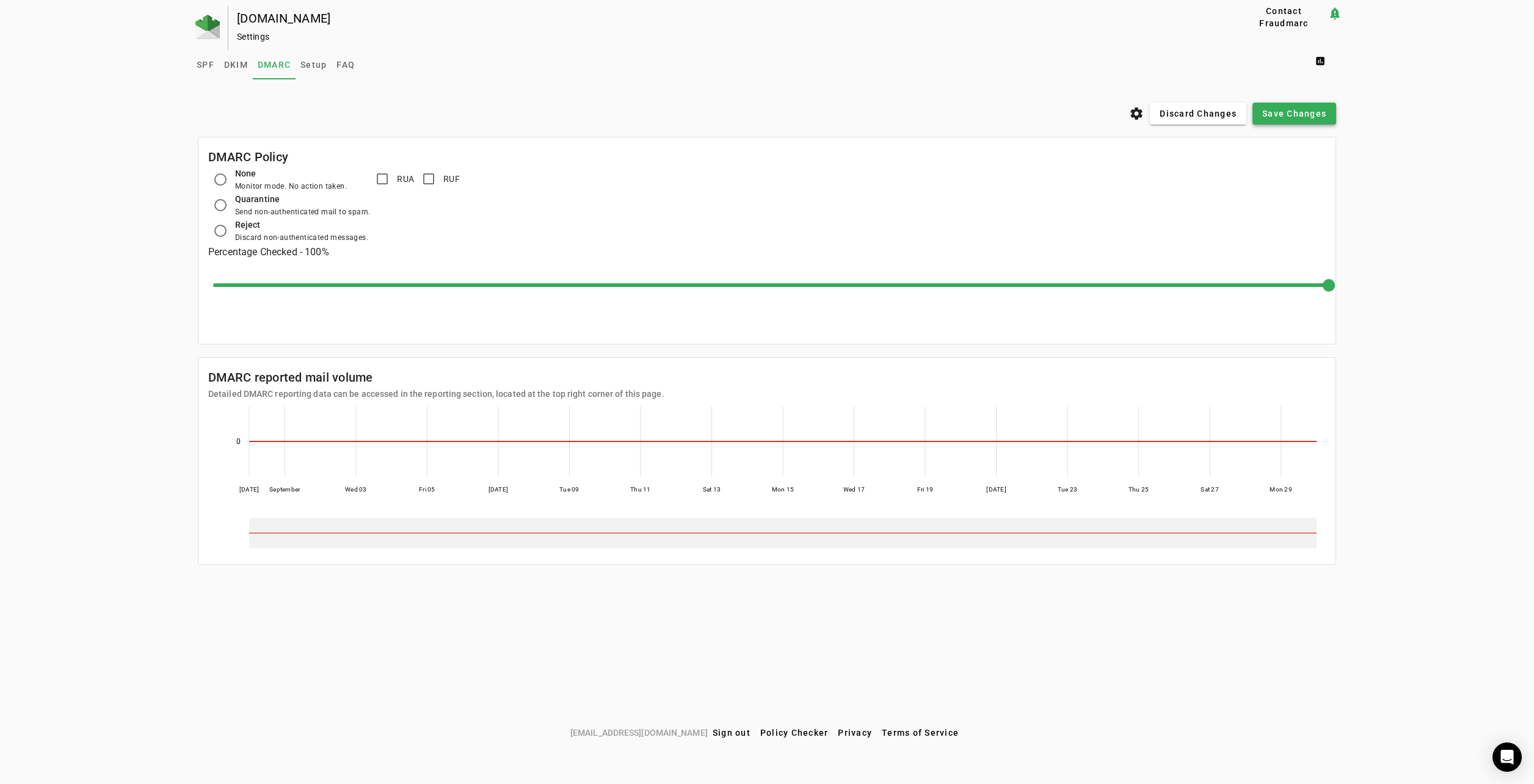
click at [1280, 111] on span "Save Changes" at bounding box center [1293, 114] width 64 height 12
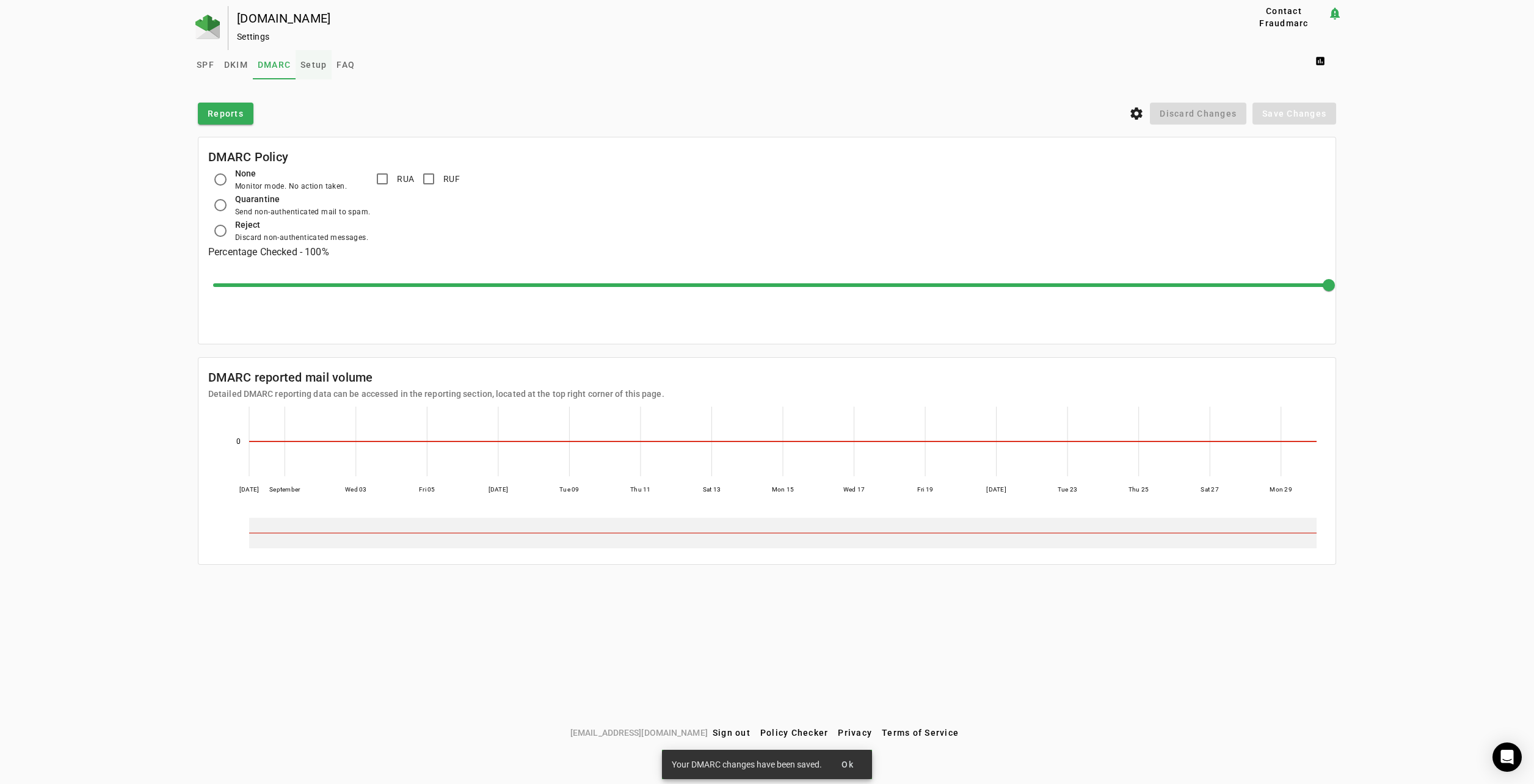
click at [321, 66] on span "Setup" at bounding box center [313, 64] width 27 height 9
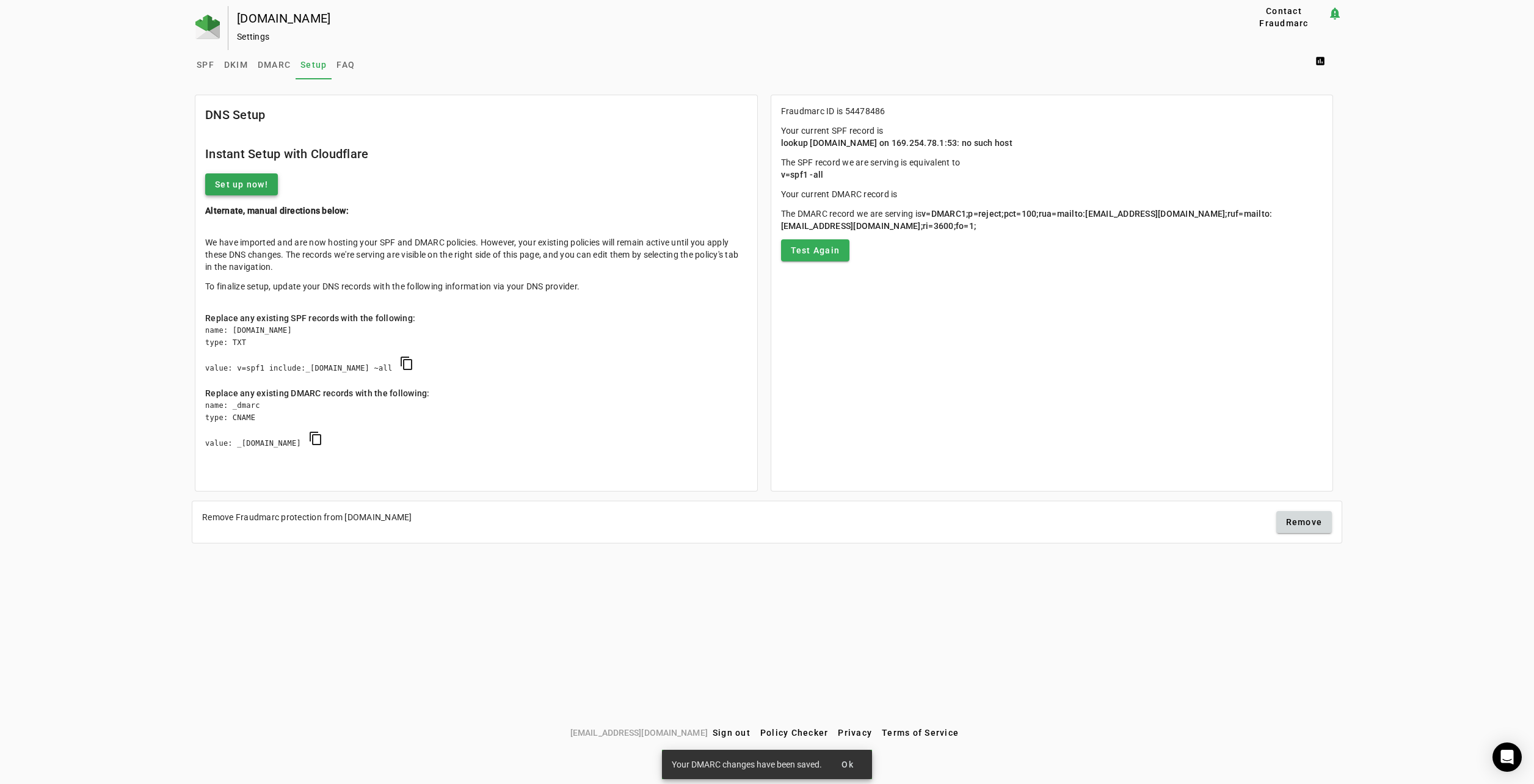
click at [265, 179] on span "Set up now!" at bounding box center [242, 184] width 53 height 12
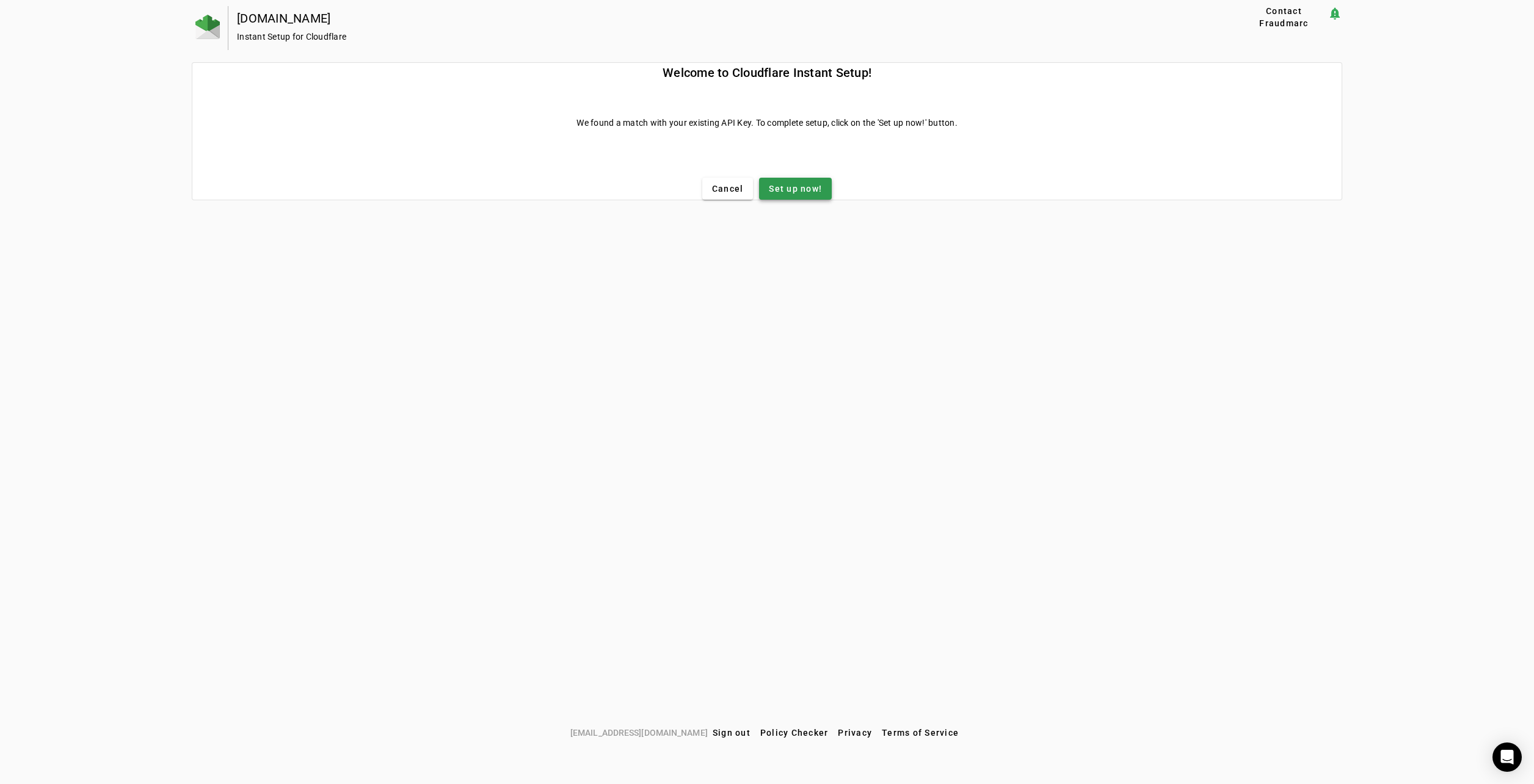
click at [784, 194] on span "Set up now!" at bounding box center [795, 188] width 53 height 12
